Goal: Task Accomplishment & Management: Complete application form

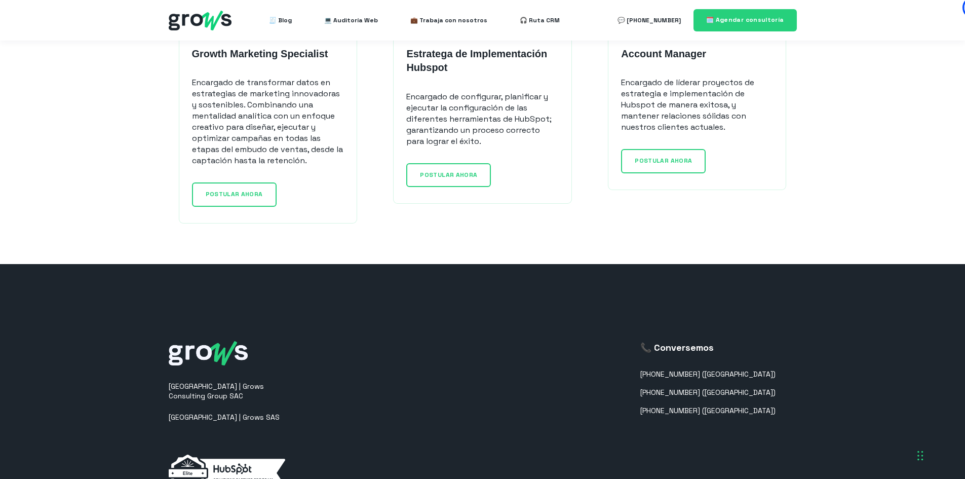
scroll to position [861, 0]
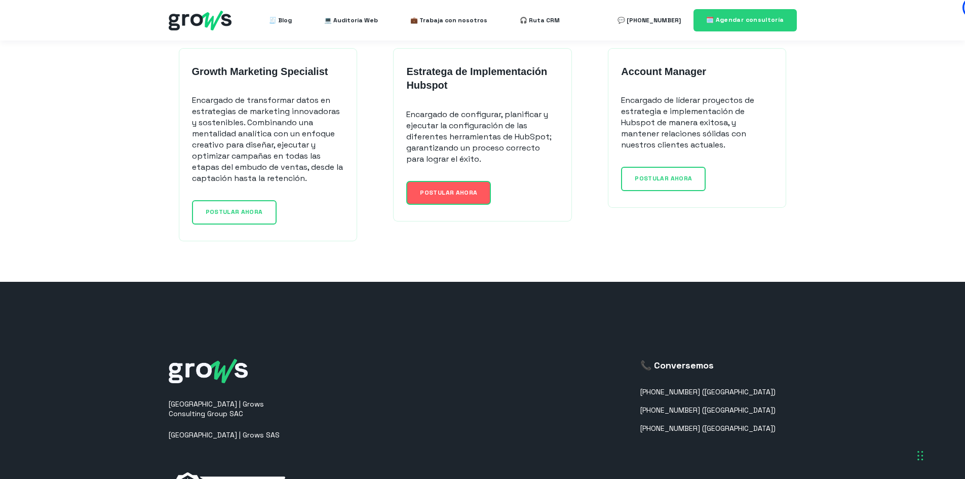
click at [460, 194] on span "POSTULAR AHORA" at bounding box center [448, 192] width 57 height 8
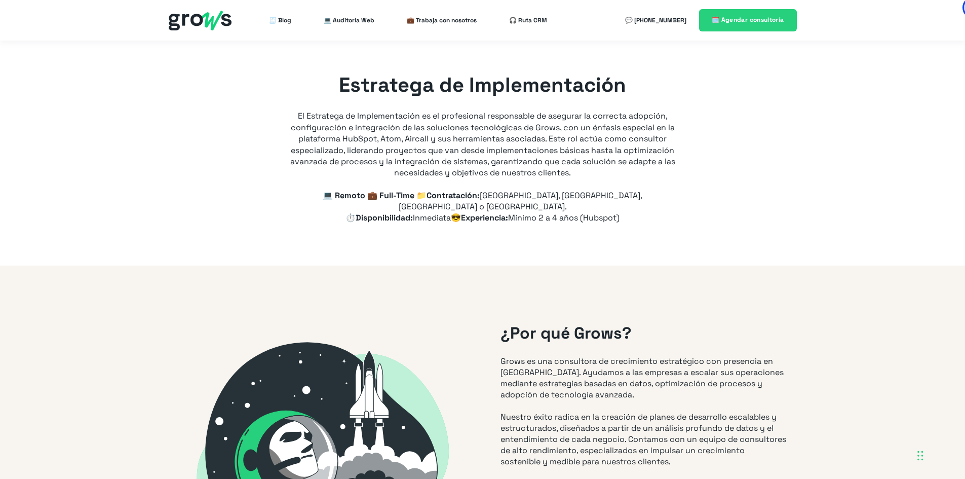
type input "+57"
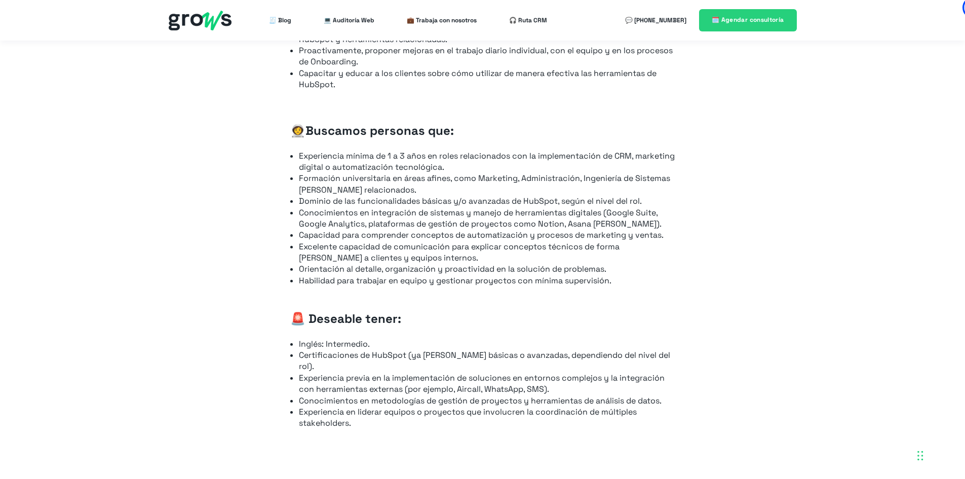
scroll to position [861, 0]
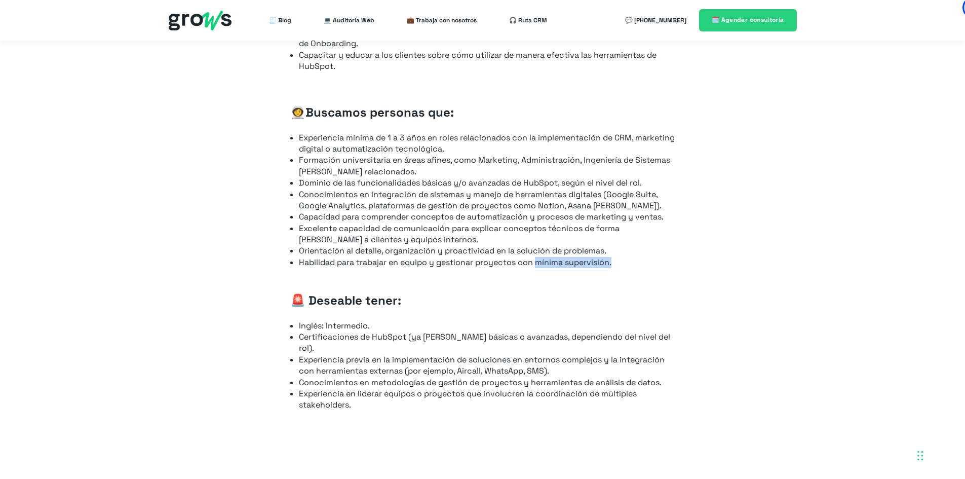
drag, startPoint x: 538, startPoint y: 252, endPoint x: 622, endPoint y: 251, distance: 84.1
click at [622, 257] on li "Habilidad para trabajar en equipo y gestionar proyectos con mínima supervisión." at bounding box center [487, 262] width 376 height 11
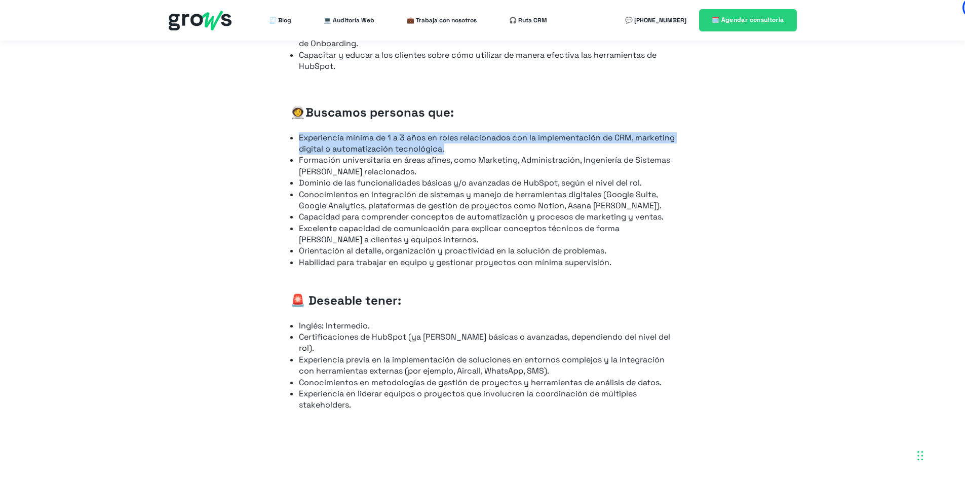
drag, startPoint x: 294, startPoint y: 125, endPoint x: 676, endPoint y: 140, distance: 381.7
click at [676, 140] on div "📋 Tus responsabilidades serán: Asegurar que todos los clientes completen la con…" at bounding box center [482, 108] width 405 height 629
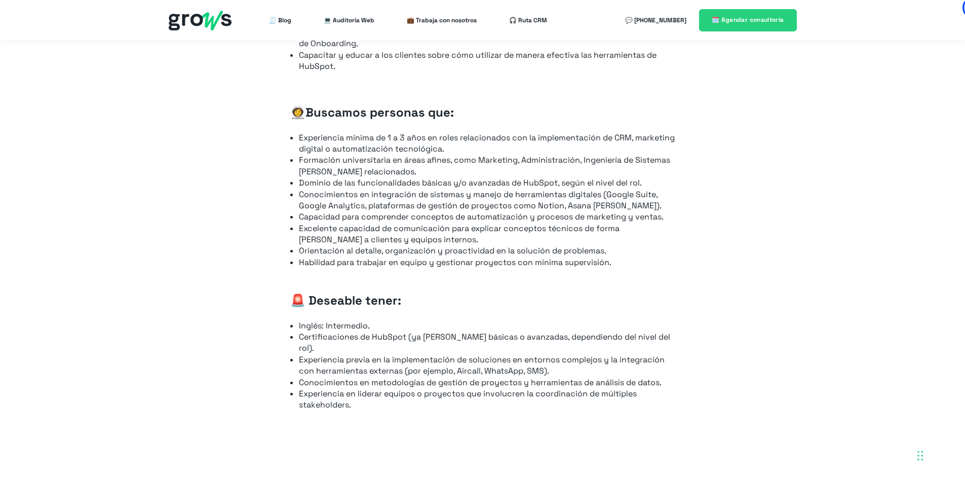
click at [539, 189] on li "Conocimientos en integración de sistemas y manejo de herramientas digitales (Go…" at bounding box center [487, 200] width 376 height 23
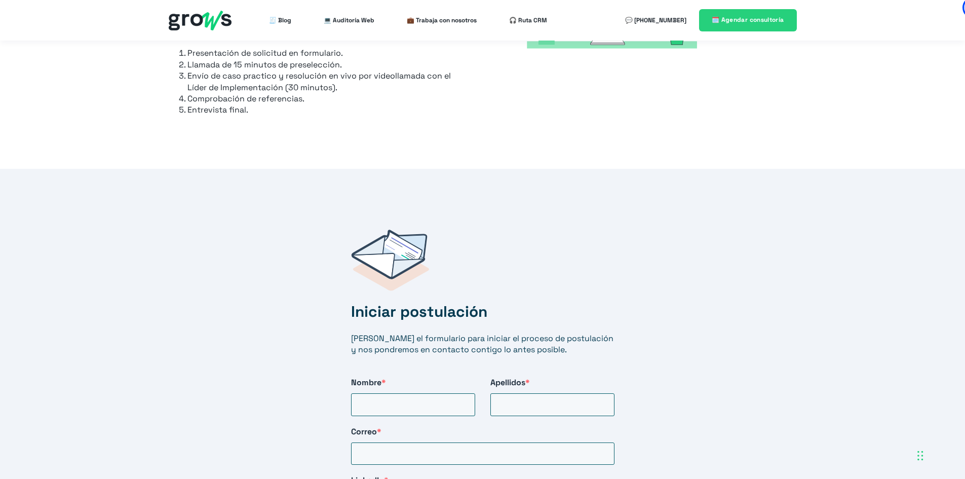
scroll to position [1469, 0]
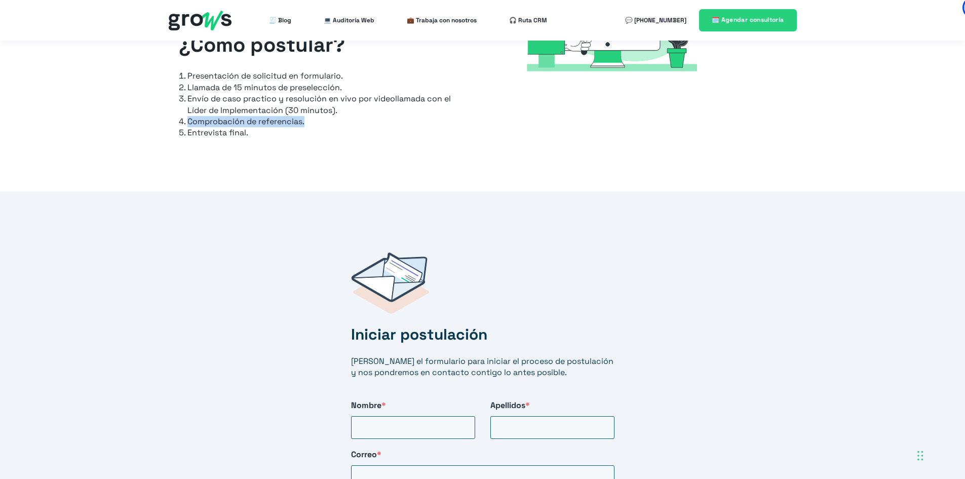
drag, startPoint x: 188, startPoint y: 98, endPoint x: 306, endPoint y: 98, distance: 118.0
click at [306, 116] on li "Comprobación de referencias." at bounding box center [325, 121] width 277 height 11
click at [277, 127] on li "Entrevista final." at bounding box center [325, 132] width 277 height 11
drag, startPoint x: 187, startPoint y: 97, endPoint x: 328, endPoint y: 102, distance: 141.4
click at [328, 116] on li "Comprobación de referencias." at bounding box center [325, 121] width 277 height 11
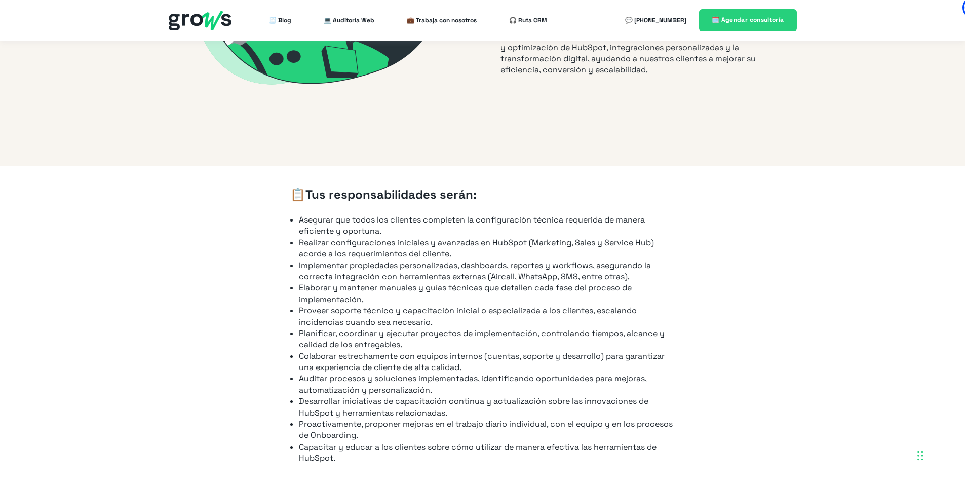
scroll to position [456, 0]
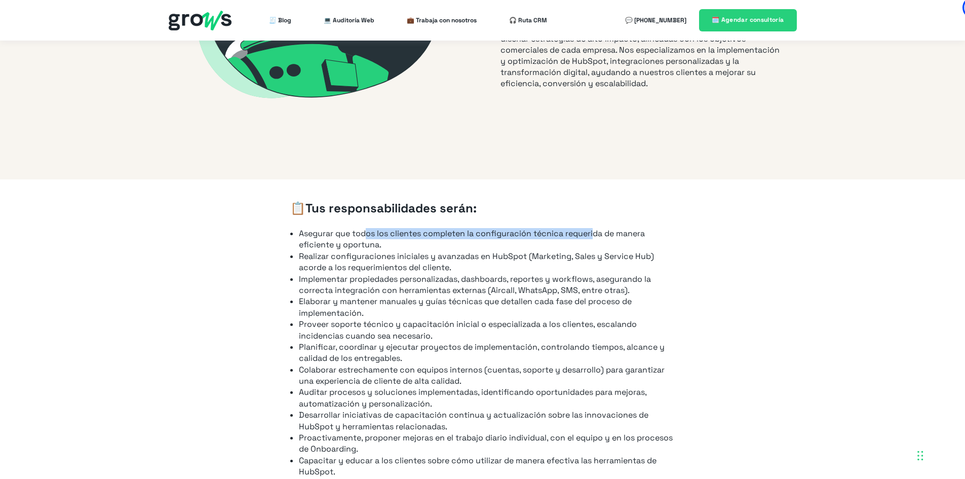
drag, startPoint x: 365, startPoint y: 223, endPoint x: 596, endPoint y: 227, distance: 231.0
click at [596, 228] on li "Asegurar que todos los clientes completen la configuración técnica requerida de…" at bounding box center [487, 239] width 376 height 23
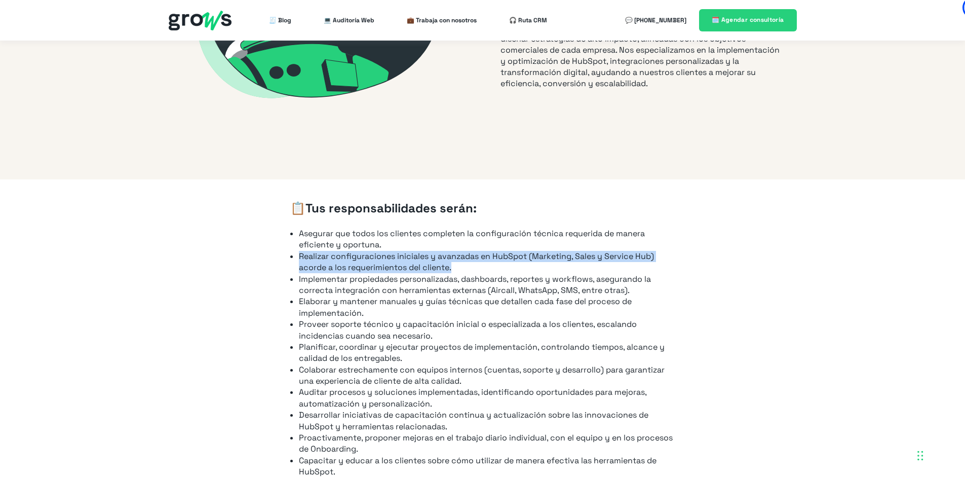
drag, startPoint x: 301, startPoint y: 246, endPoint x: 494, endPoint y: 253, distance: 193.1
click at [494, 253] on li "Realizar configuraciones iniciales y avanzadas en HubSpot (Marketing, Sales y S…" at bounding box center [487, 262] width 376 height 23
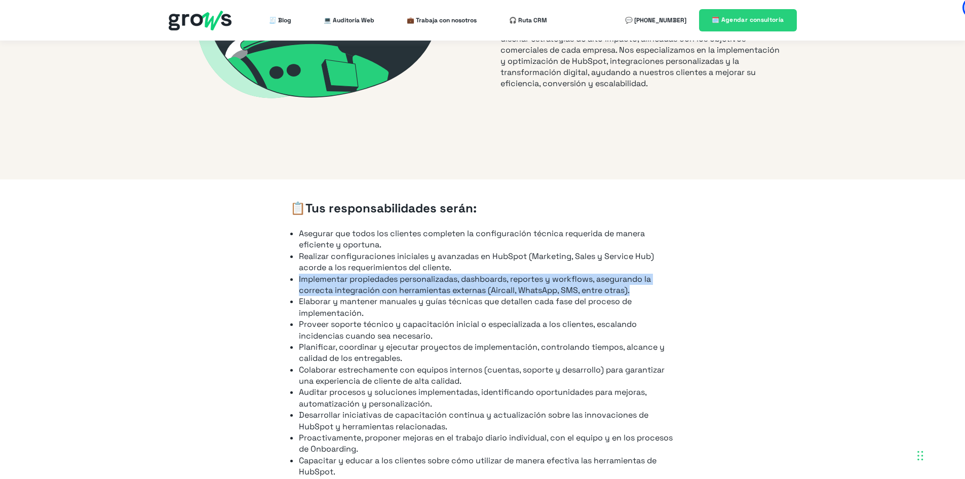
drag, startPoint x: 299, startPoint y: 267, endPoint x: 653, endPoint y: 284, distance: 354.4
click at [653, 284] on li "Implementar propiedades personalizadas, dashboards, reportes y workflows, asegu…" at bounding box center [487, 285] width 376 height 23
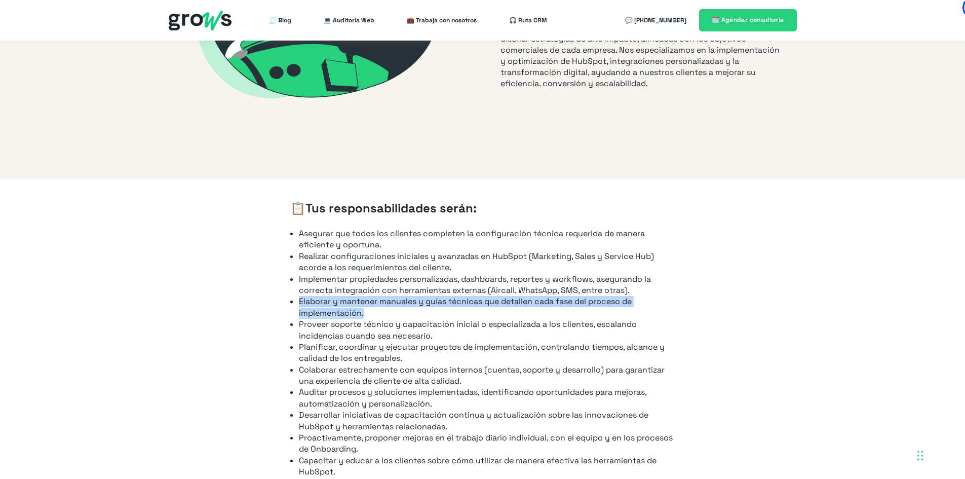
drag, startPoint x: 299, startPoint y: 289, endPoint x: 427, endPoint y: 305, distance: 129.7
click at [427, 305] on li "Elaborar y mantener manuales y guías técnicas que detallen cada fase del proces…" at bounding box center [487, 307] width 376 height 23
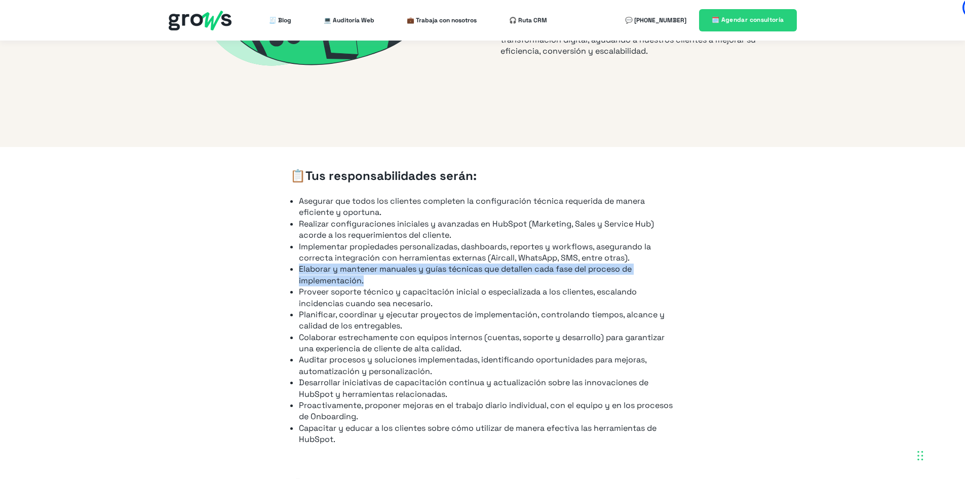
scroll to position [506, 0]
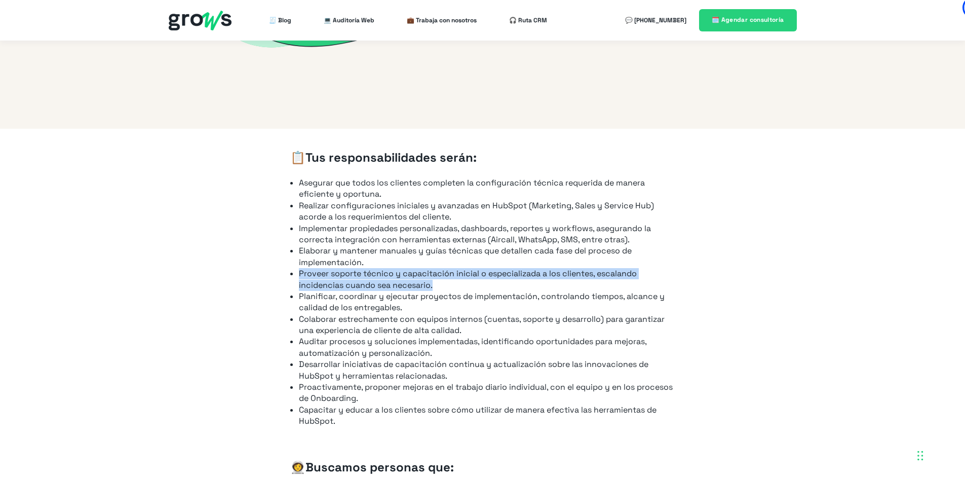
drag, startPoint x: 300, startPoint y: 263, endPoint x: 476, endPoint y: 276, distance: 176.7
click at [476, 276] on li "Proveer soporte técnico y capacitación inicial o especializada a los clientes, …" at bounding box center [487, 279] width 376 height 23
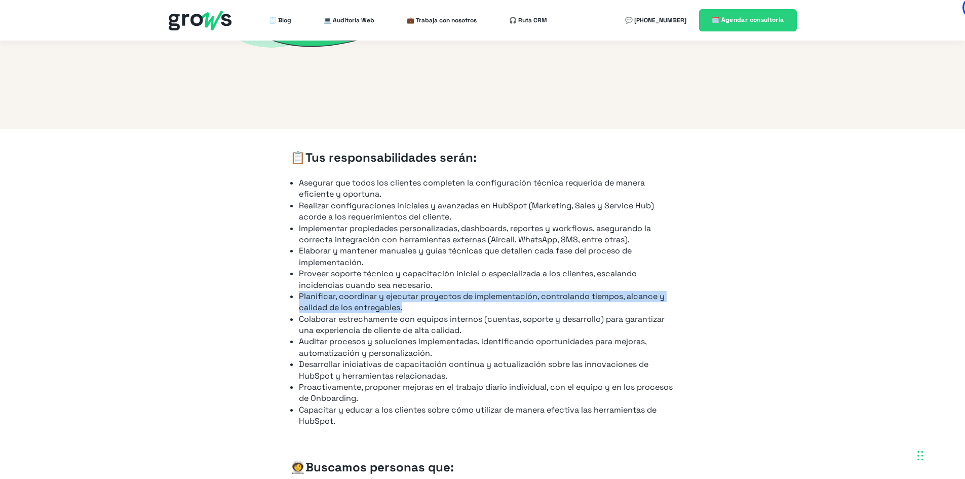
drag, startPoint x: 298, startPoint y: 286, endPoint x: 442, endPoint y: 293, distance: 143.5
click at [442, 293] on ul "Asegurar que todos los clientes completen la configuración técnica requerida de…" at bounding box center [482, 302] width 385 height 250
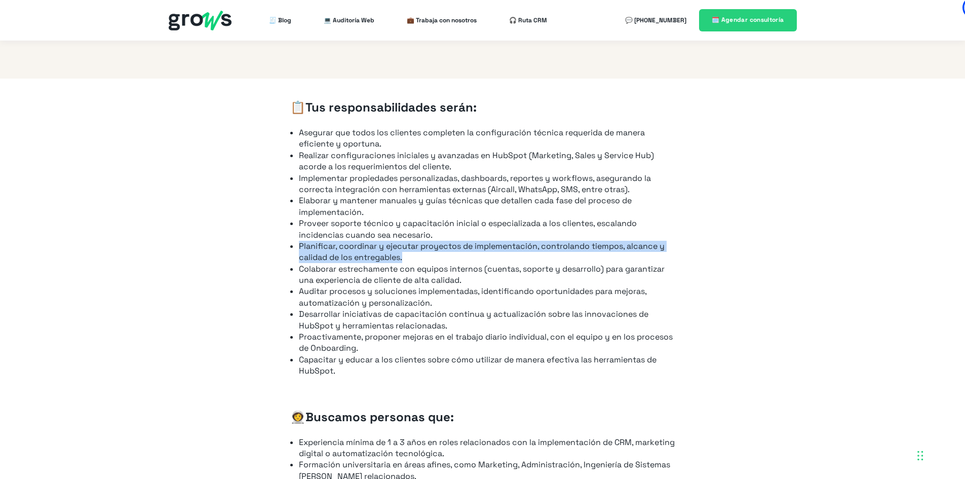
scroll to position [557, 0]
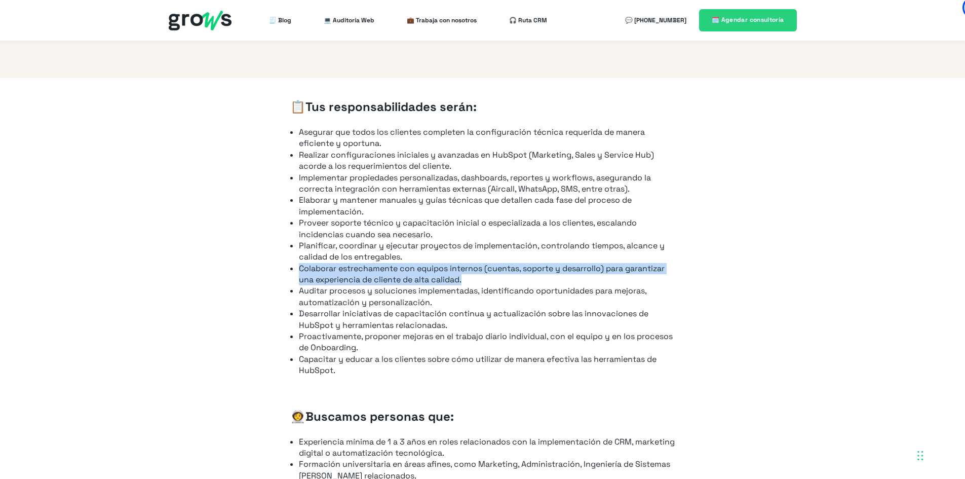
drag, startPoint x: 300, startPoint y: 256, endPoint x: 485, endPoint y: 274, distance: 186.2
click at [485, 274] on li "Colaborar estrechamente con equipos internos (cuentas, soporte y desarrollo) pa…" at bounding box center [487, 274] width 376 height 23
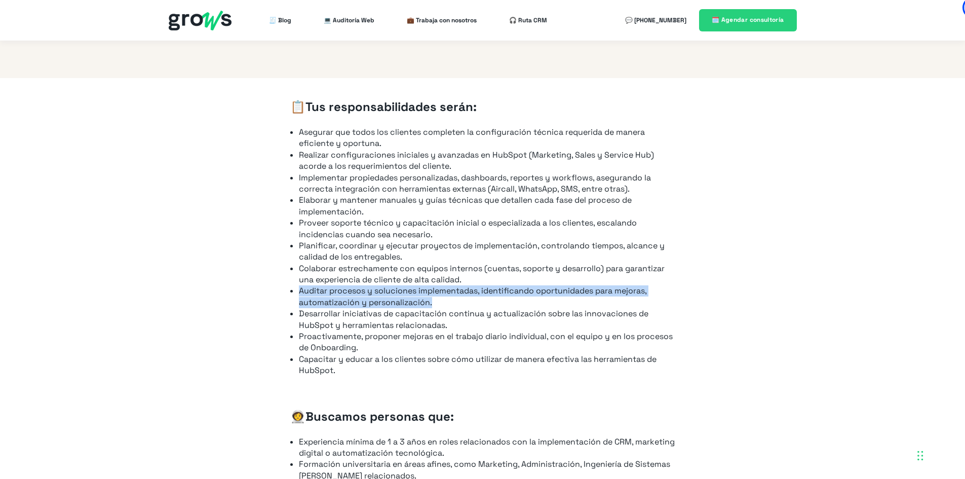
drag, startPoint x: 300, startPoint y: 281, endPoint x: 476, endPoint y: 292, distance: 176.1
click at [476, 292] on li "Auditar procesos y soluciones implementadas, identificando oportunidades para m…" at bounding box center [487, 296] width 376 height 23
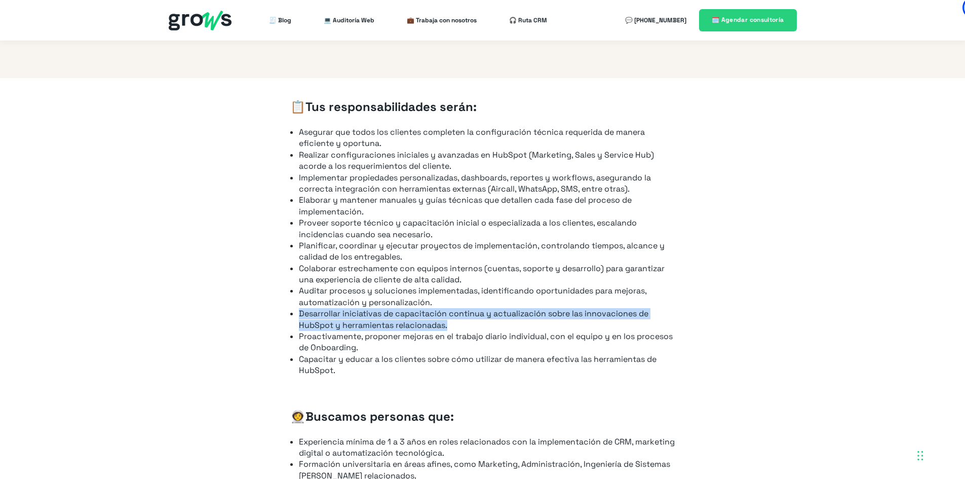
drag, startPoint x: 299, startPoint y: 301, endPoint x: 478, endPoint y: 309, distance: 178.5
click at [478, 309] on li "Desarrollar iniciativas de capacitación continua y actualización sobre las inno…" at bounding box center [487, 319] width 376 height 23
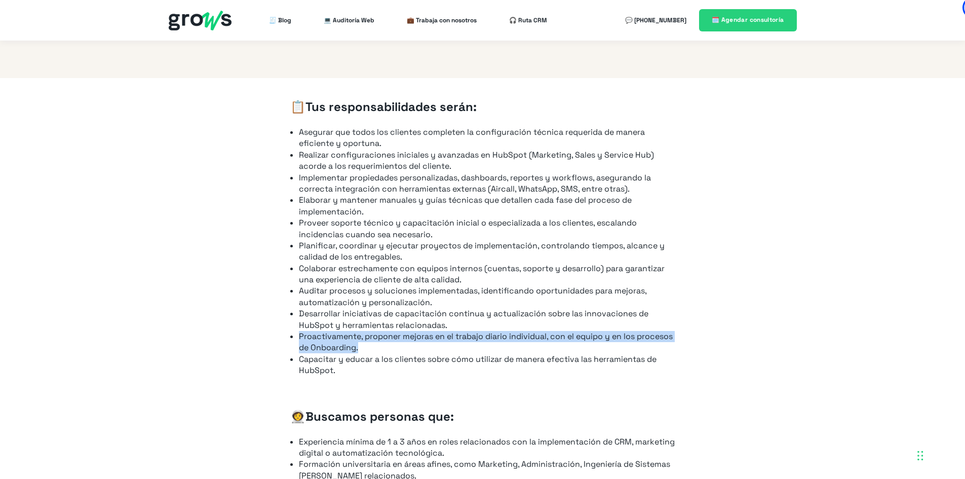
drag, startPoint x: 300, startPoint y: 325, endPoint x: 453, endPoint y: 337, distance: 153.4
click at [453, 337] on li "Proactivamente, proponer mejoras en el trabajo diario individual, con el equipo…" at bounding box center [487, 342] width 376 height 23
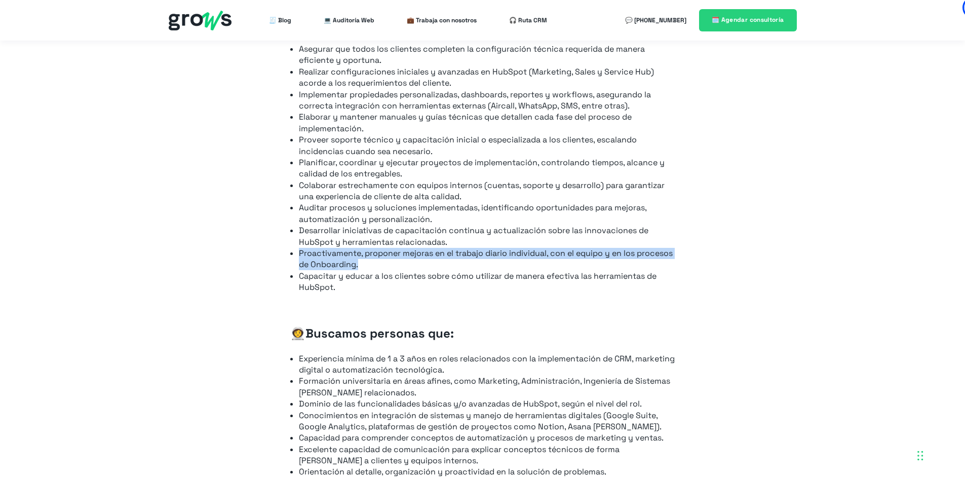
scroll to position [658, 0]
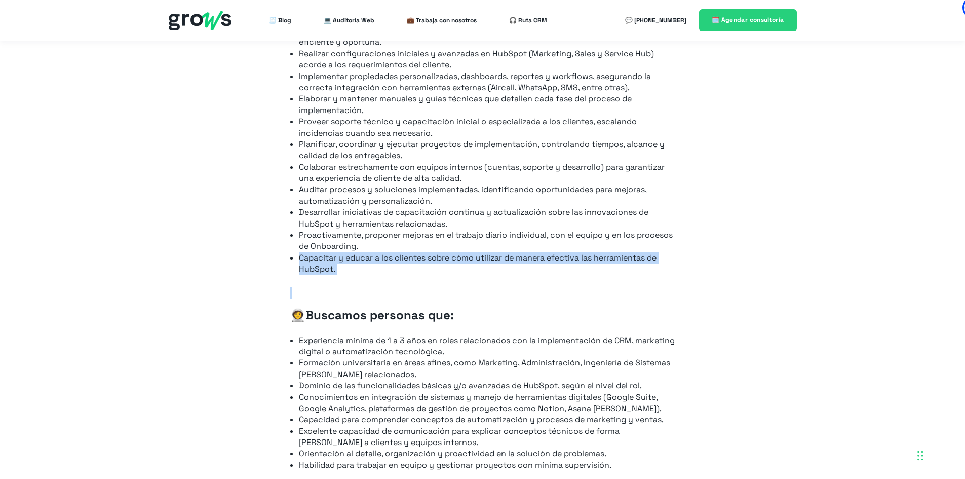
drag, startPoint x: 300, startPoint y: 245, endPoint x: 416, endPoint y: 267, distance: 118.5
click at [416, 267] on div "📋 Tus responsabilidades serán: Asegurar que todos los clientes completen la con…" at bounding box center [482, 305] width 385 height 616
click at [373, 270] on div "📋 Tus responsabilidades serán: Asegurar que todos los clientes completen la con…" at bounding box center [482, 305] width 385 height 616
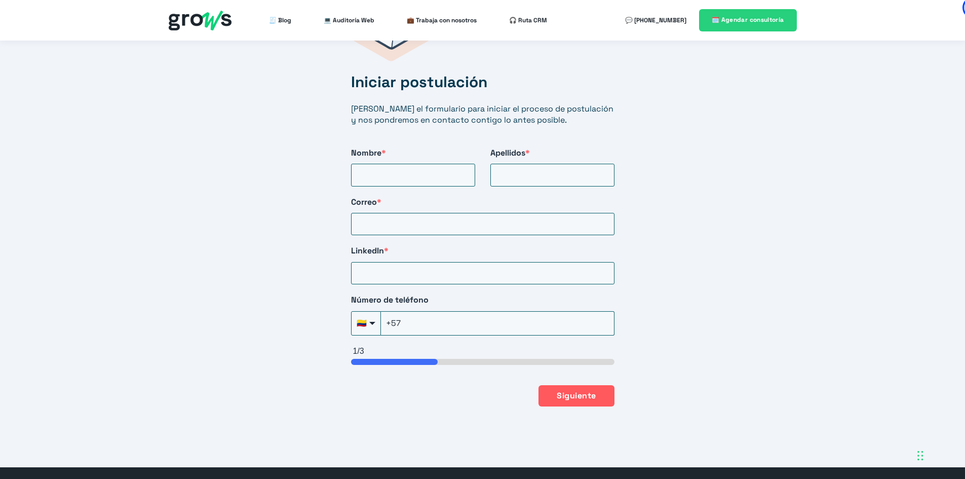
scroll to position [1722, 0]
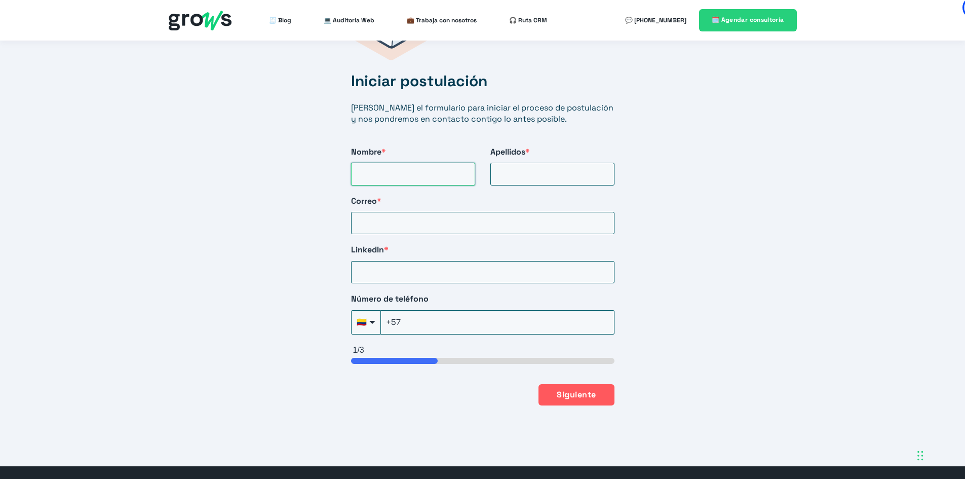
click at [376, 163] on input "Nombre *" at bounding box center [413, 174] width 124 height 22
type input "[PERSON_NAME] Carolina"
type input "[PERSON_NAME]"
type input "[EMAIL_ADDRESS][DOMAIN_NAME]"
click at [394, 261] on input "LinkedIn *" at bounding box center [482, 272] width 263 height 22
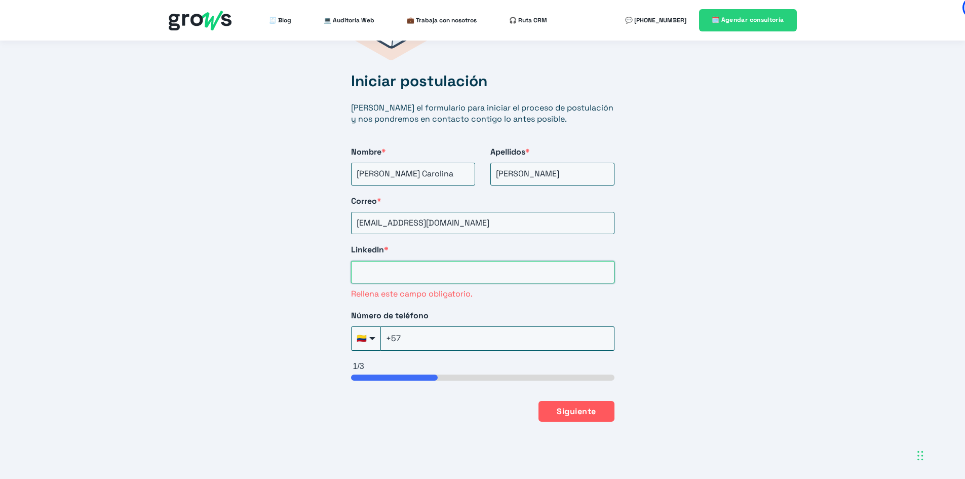
paste input "[DOMAIN_NAME][URL][PERSON_NAME]"
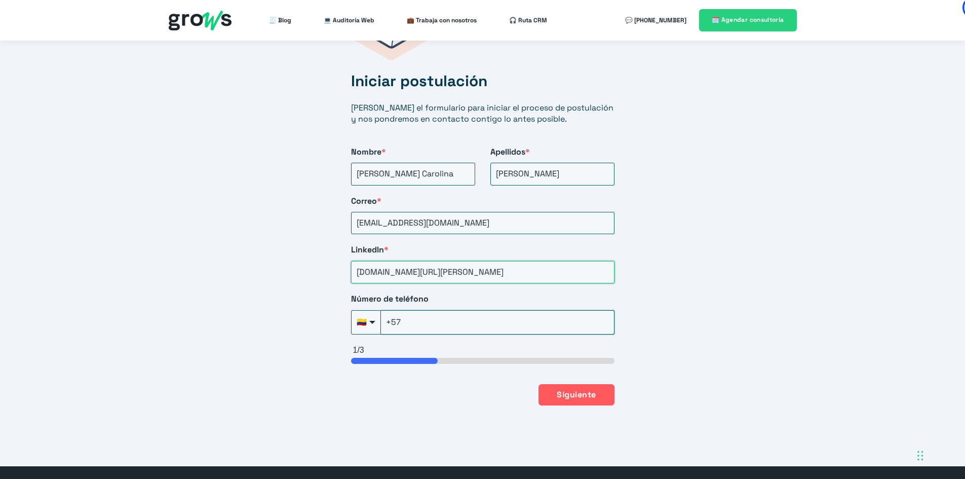
type input "[DOMAIN_NAME][URL][PERSON_NAME]"
click at [435, 310] on input "+57" at bounding box center [497, 322] width 233 height 24
type input "[PHONE_NUMBER]"
click at [576, 383] on button "Siguiente" at bounding box center [575, 393] width 75 height 21
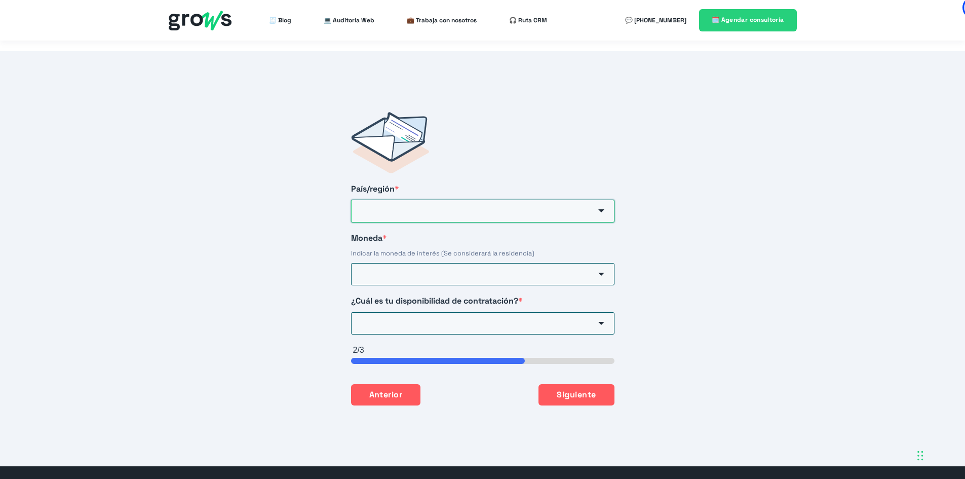
click at [553, 200] on input "País/región *" at bounding box center [482, 211] width 263 height 22
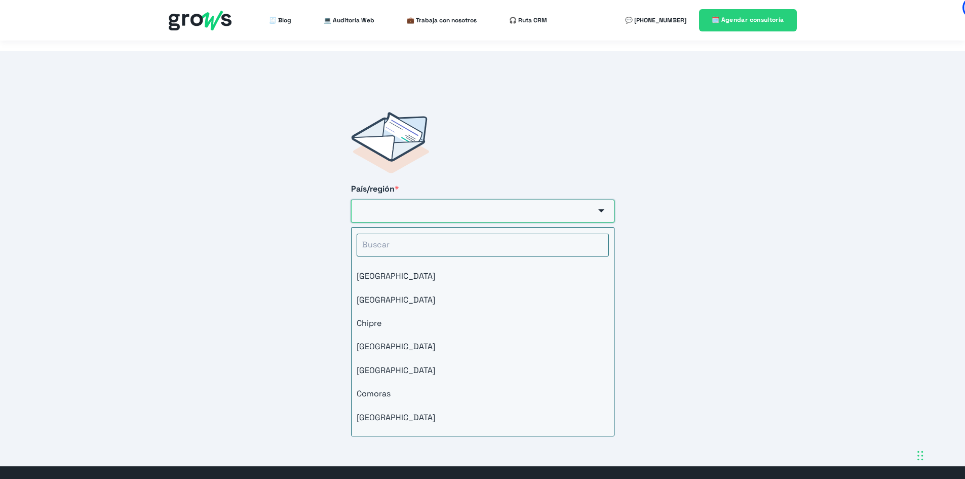
scroll to position [962, 0]
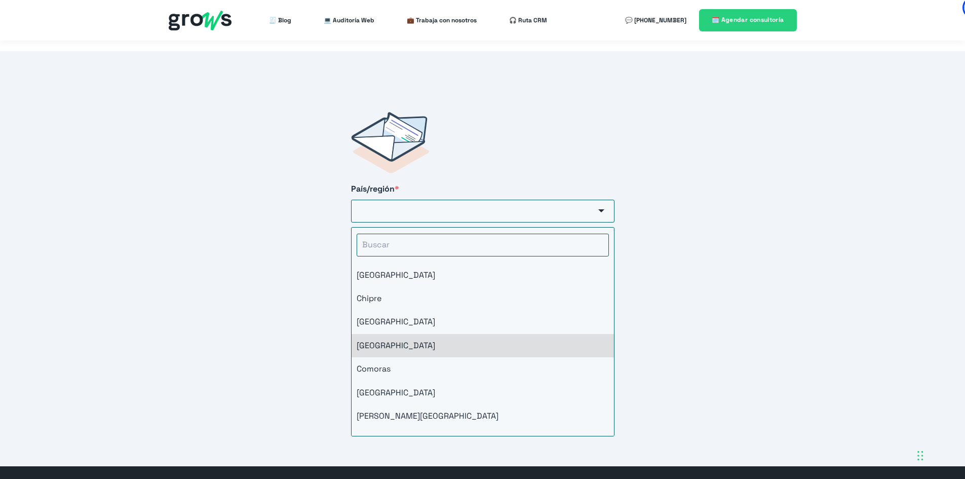
click at [402, 334] on li "[GEOGRAPHIC_DATA]" at bounding box center [482, 345] width 262 height 23
type input "[GEOGRAPHIC_DATA]"
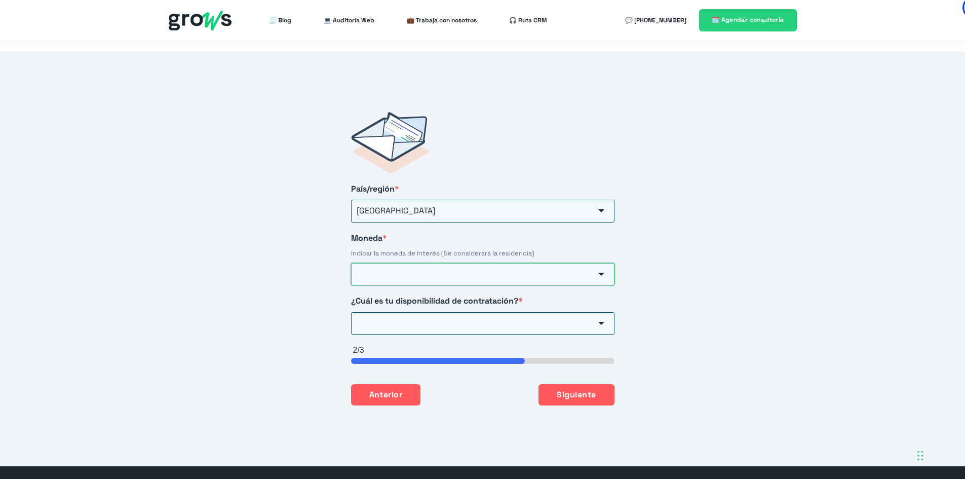
click at [384, 263] on input "Moneda *" at bounding box center [482, 274] width 263 height 22
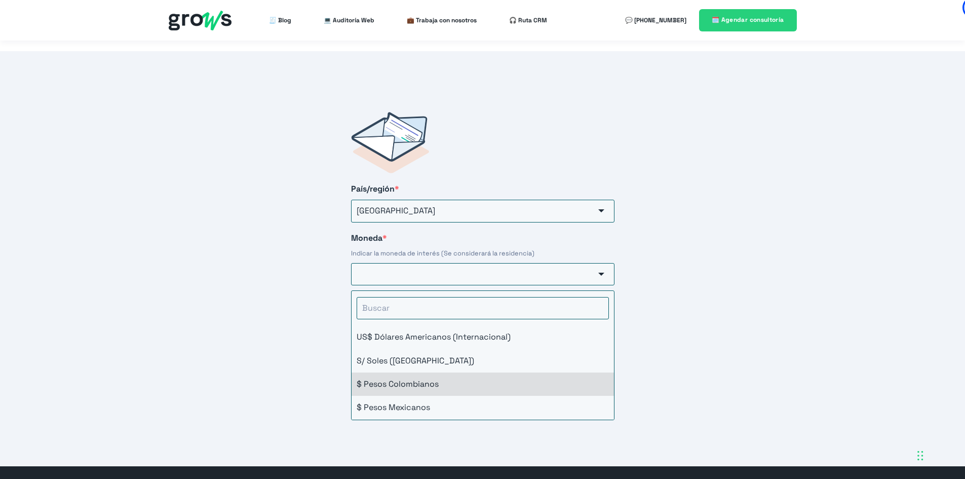
click at [439, 372] on li "$ Pesos Colombianos" at bounding box center [482, 383] width 262 height 23
type input "$ Pesos Colombianos"
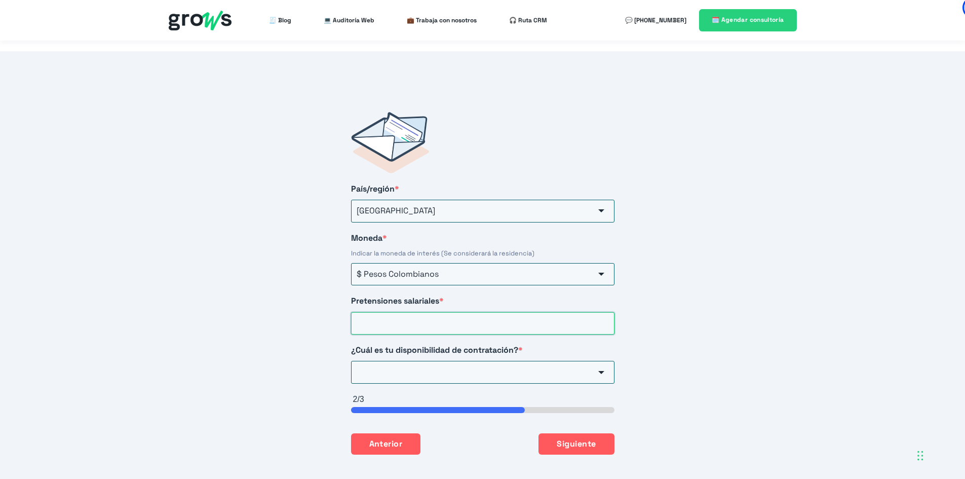
click at [423, 312] on input "Pretensiones salariales *" at bounding box center [482, 323] width 263 height 22
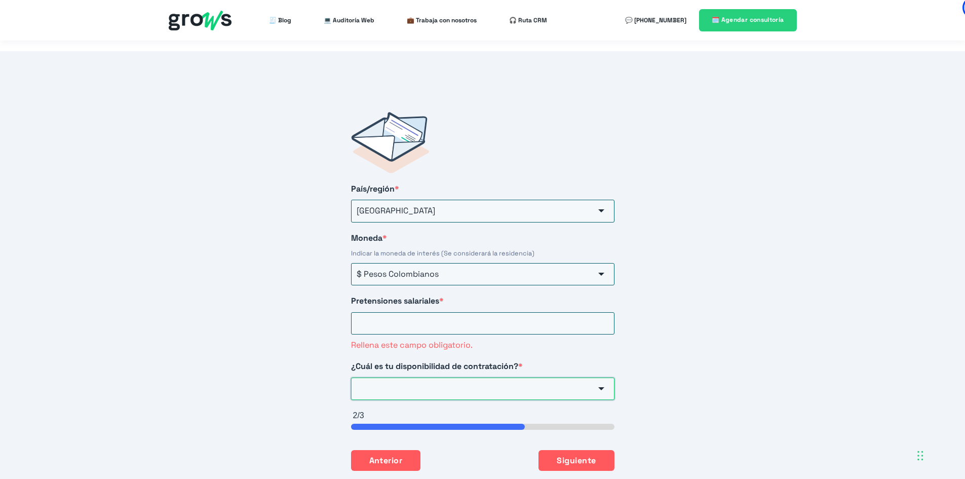
click at [422, 361] on div "¿Cuál es tu disponibilidad de contratación? * Inmediata 3 [PERSON_NAME] 15 [PER…" at bounding box center [482, 380] width 263 height 39
click at [412, 377] on input "¿Cuál es tu disponibilidad de contratación? *" at bounding box center [482, 388] width 263 height 22
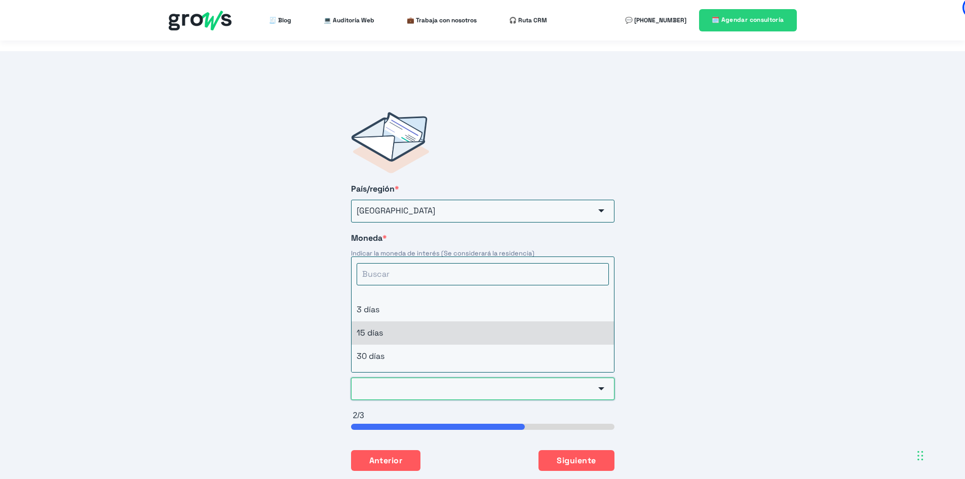
scroll to position [0, 0]
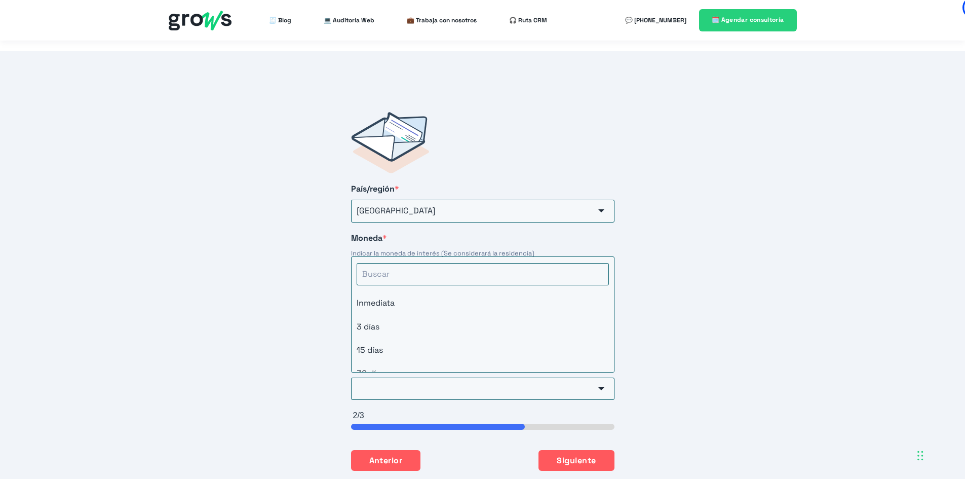
click at [306, 298] on div "Iniciar postulación [PERSON_NAME] el formulario para iniciar el proceso de post…" at bounding box center [482, 291] width 965 height 480
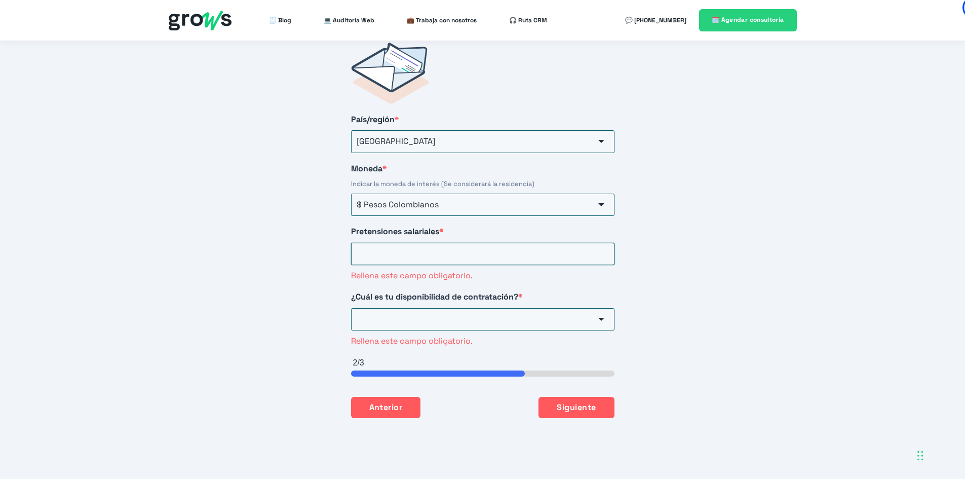
scroll to position [1710, 0]
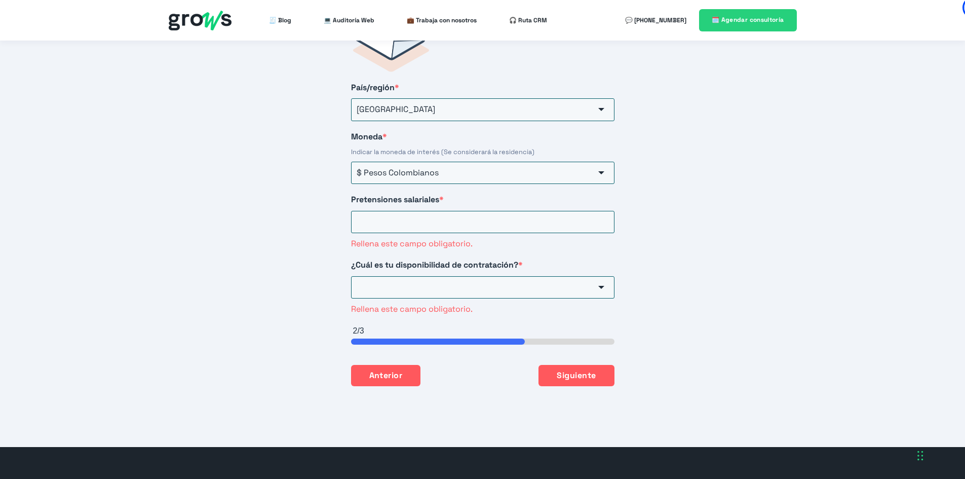
click at [662, 193] on div "Iniciar postulación [PERSON_NAME] el formulario para iniciar el proceso de post…" at bounding box center [482, 198] width 965 height 497
click at [473, 211] on input "Pretensiones salariales *" at bounding box center [482, 222] width 263 height 22
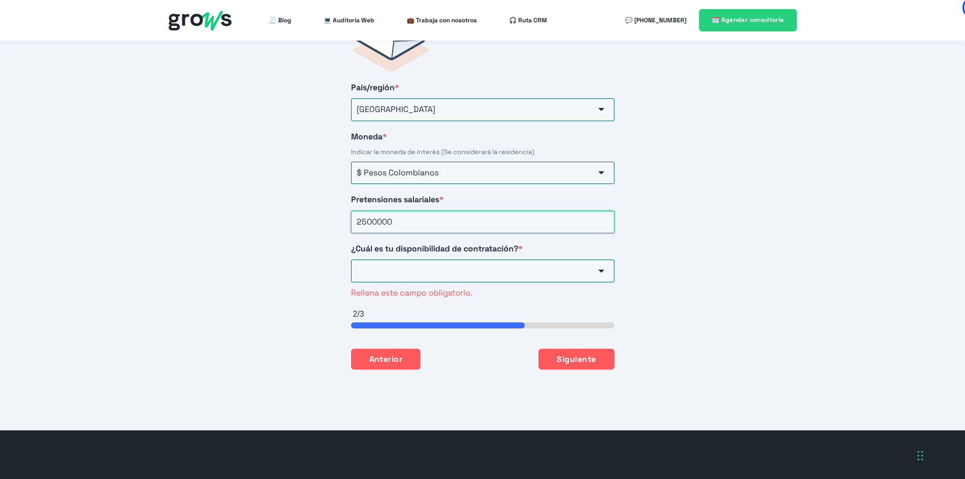
click at [374, 211] on input "2500000" at bounding box center [482, 222] width 263 height 22
type input "2500000"
click at [417, 259] on input "¿Cuál es tu disponibilidad de contratación? *" at bounding box center [482, 270] width 263 height 22
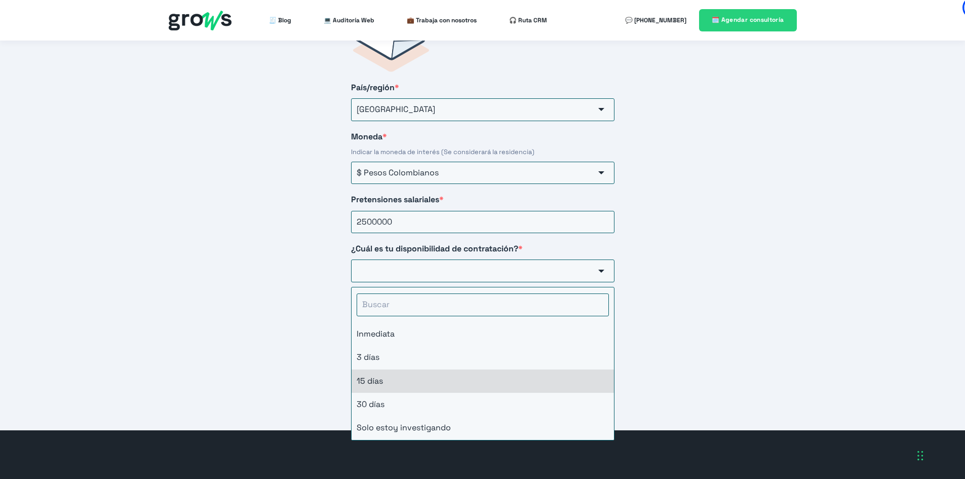
click at [391, 369] on li "15 días" at bounding box center [482, 380] width 262 height 23
type input "15 días"
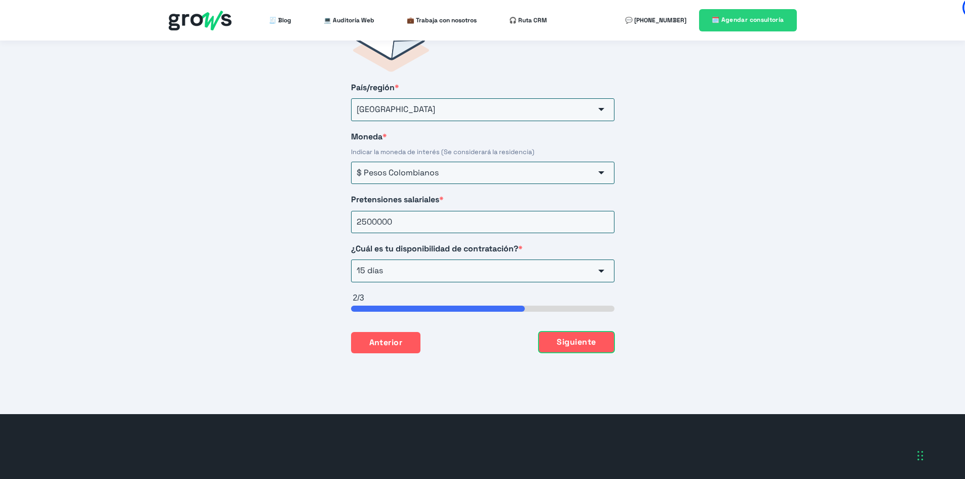
click at [560, 331] on button "Siguiente" at bounding box center [575, 341] width 75 height 21
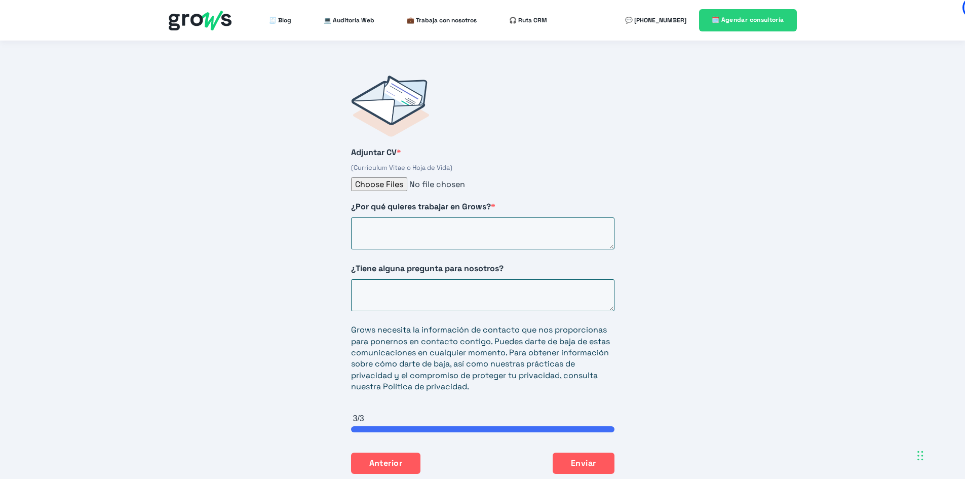
scroll to position [1627, 0]
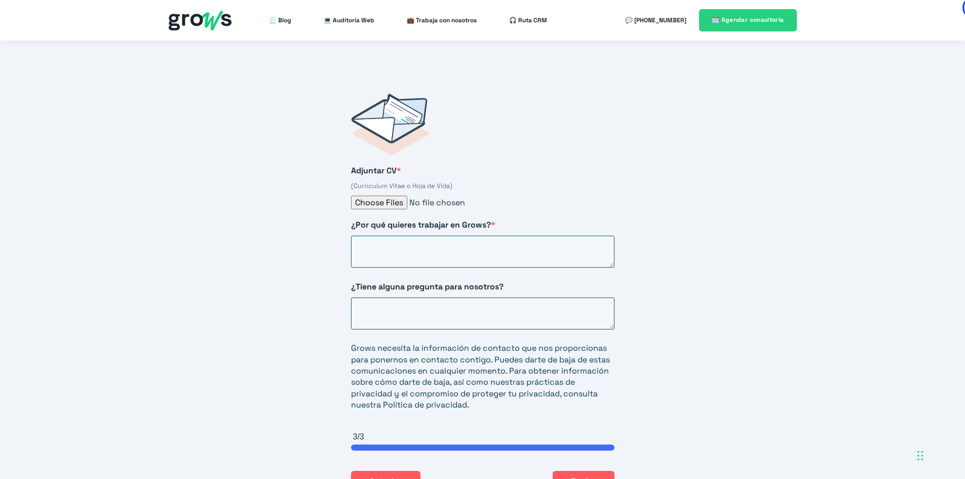
click at [288, 148] on div "Iniciar postulación [PERSON_NAME] el formulario para iniciar el proceso de post…" at bounding box center [482, 293] width 965 height 520
